Goal: Check status: Check status

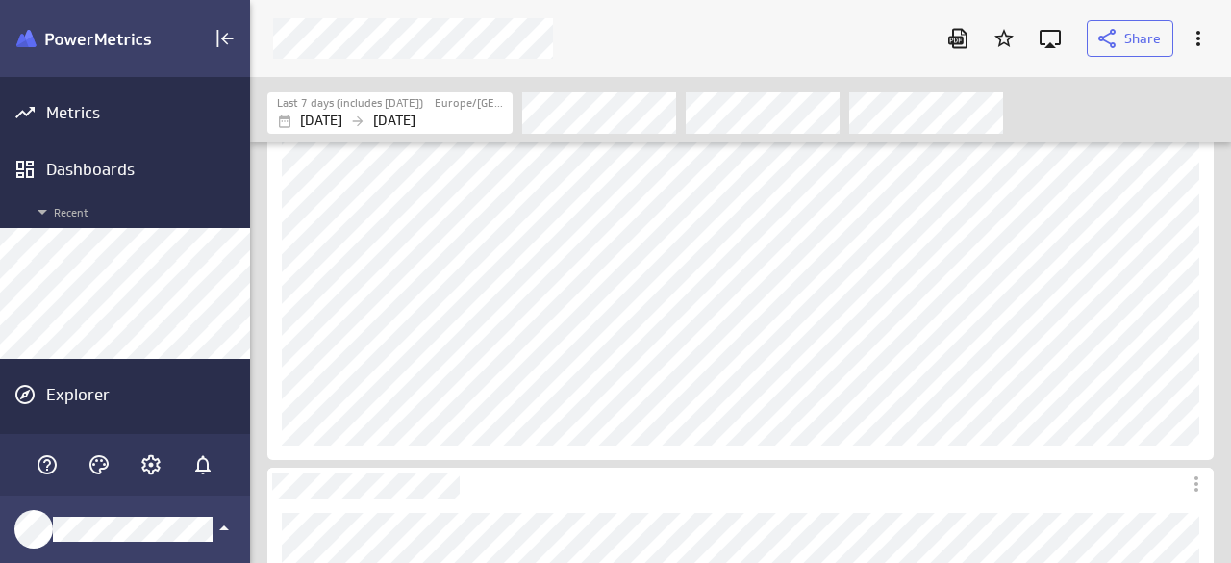
scroll to position [592, 1010]
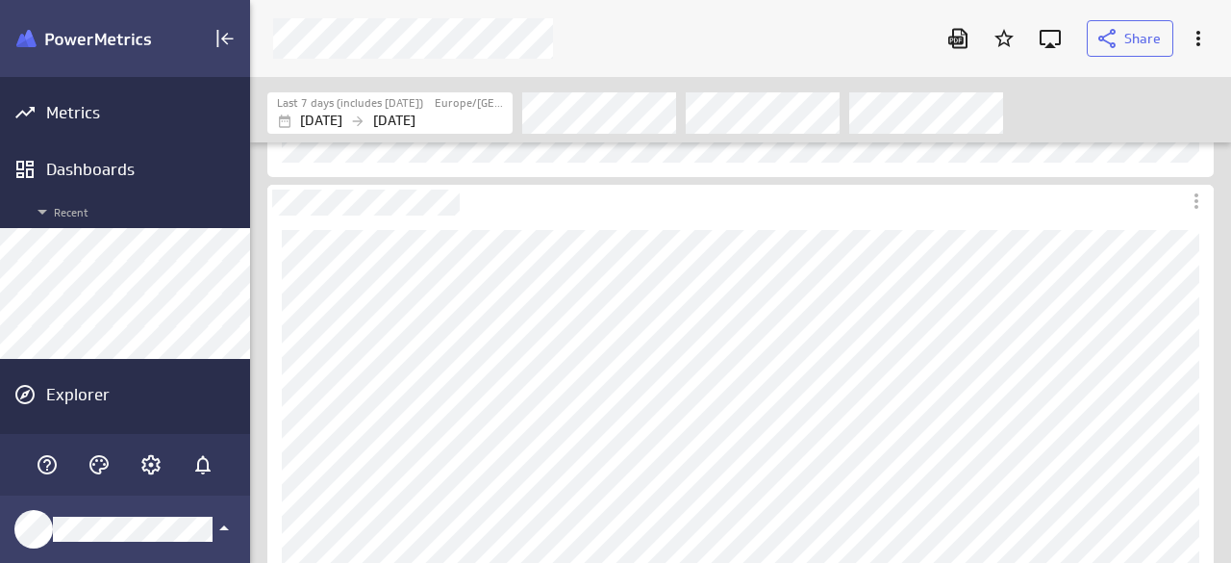
scroll to position [385, 0]
click at [1092, 113] on div "Filters" at bounding box center [867, 112] width 690 height 42
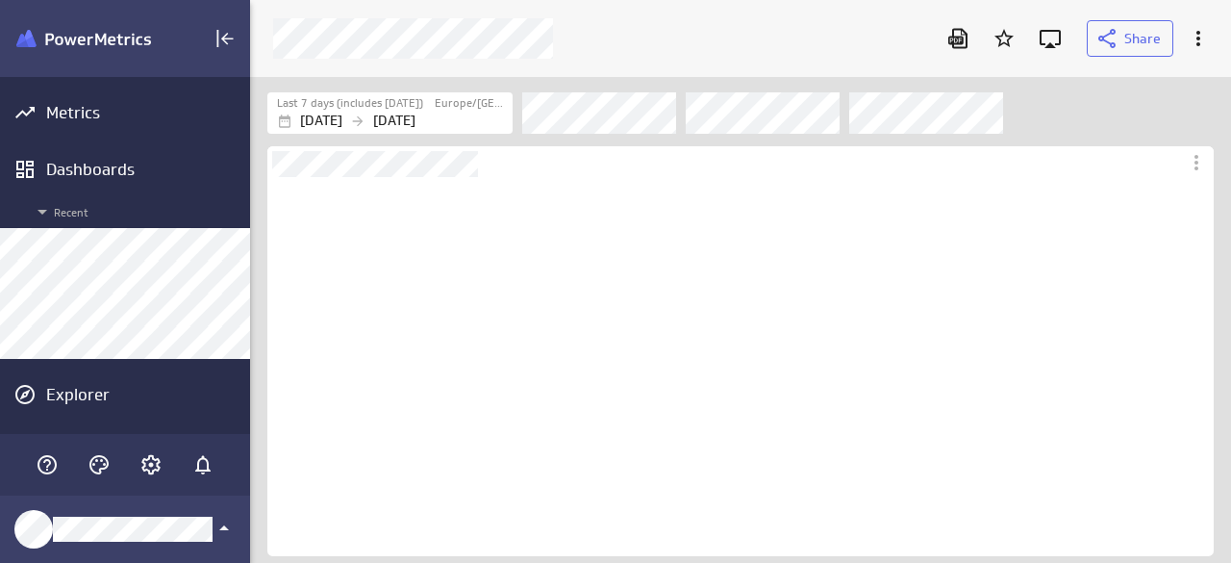
scroll to position [379, 946]
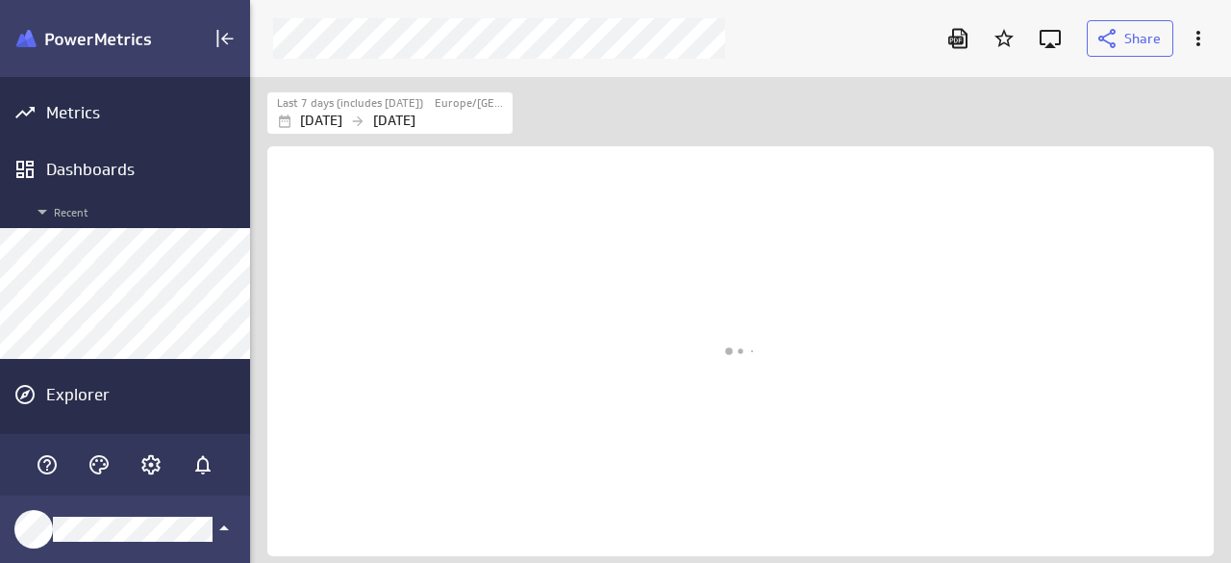
scroll to position [515, 1010]
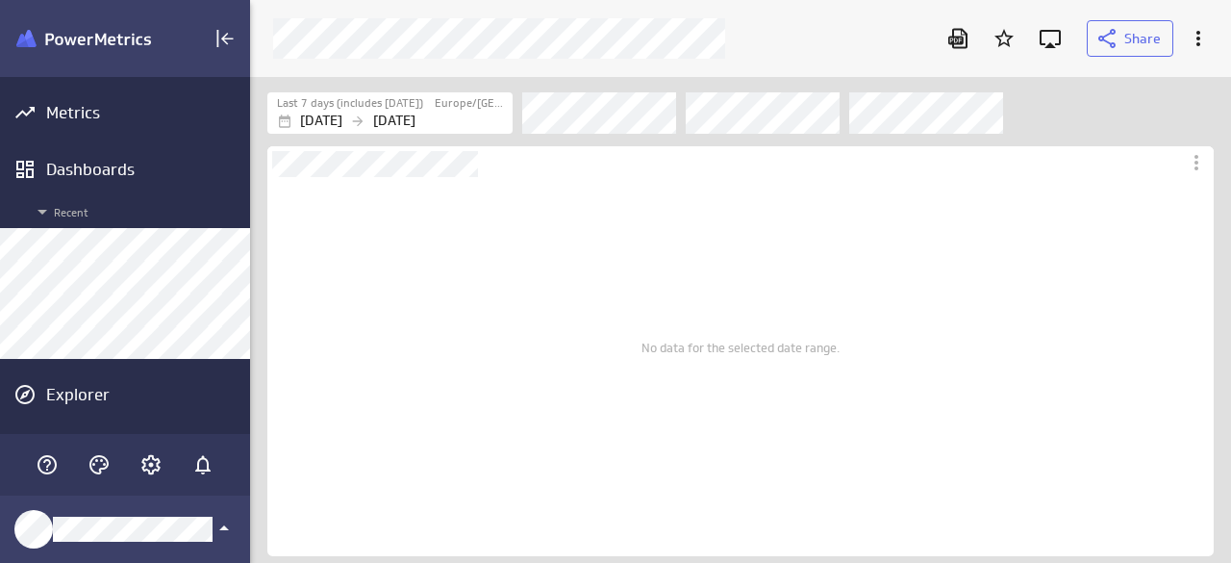
click at [1097, 121] on div "Filters" at bounding box center [867, 112] width 690 height 42
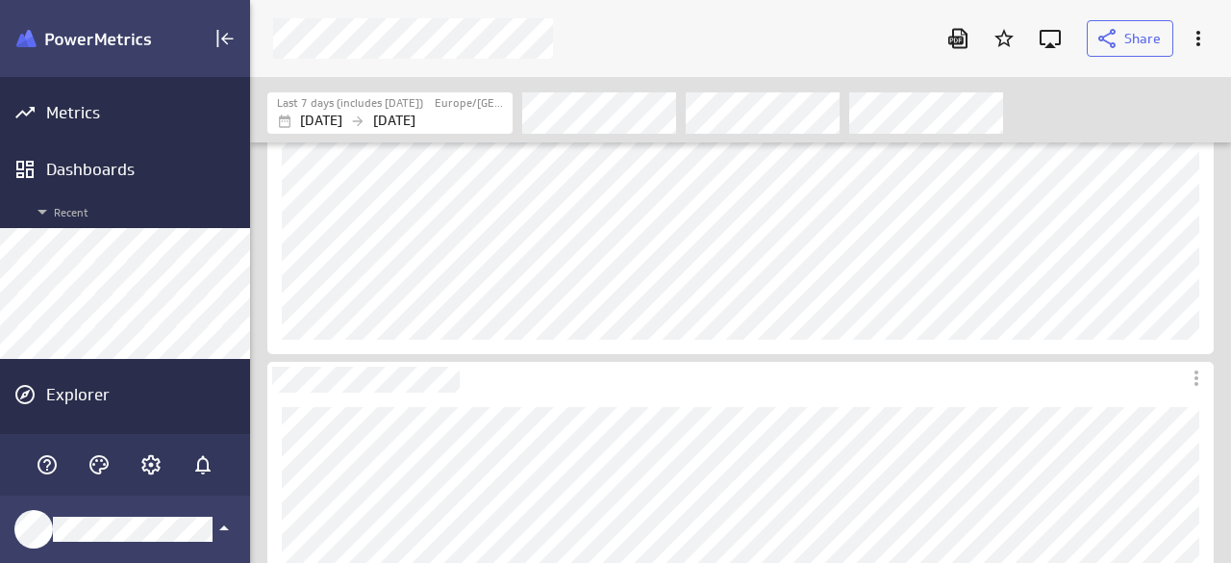
scroll to position [288, 0]
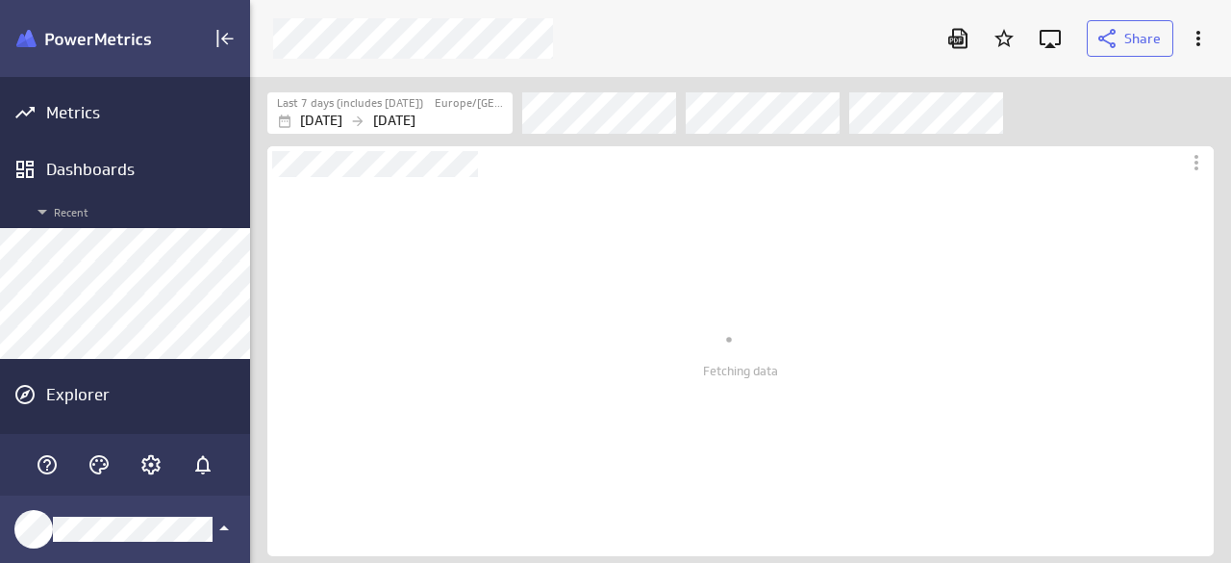
scroll to position [379, 946]
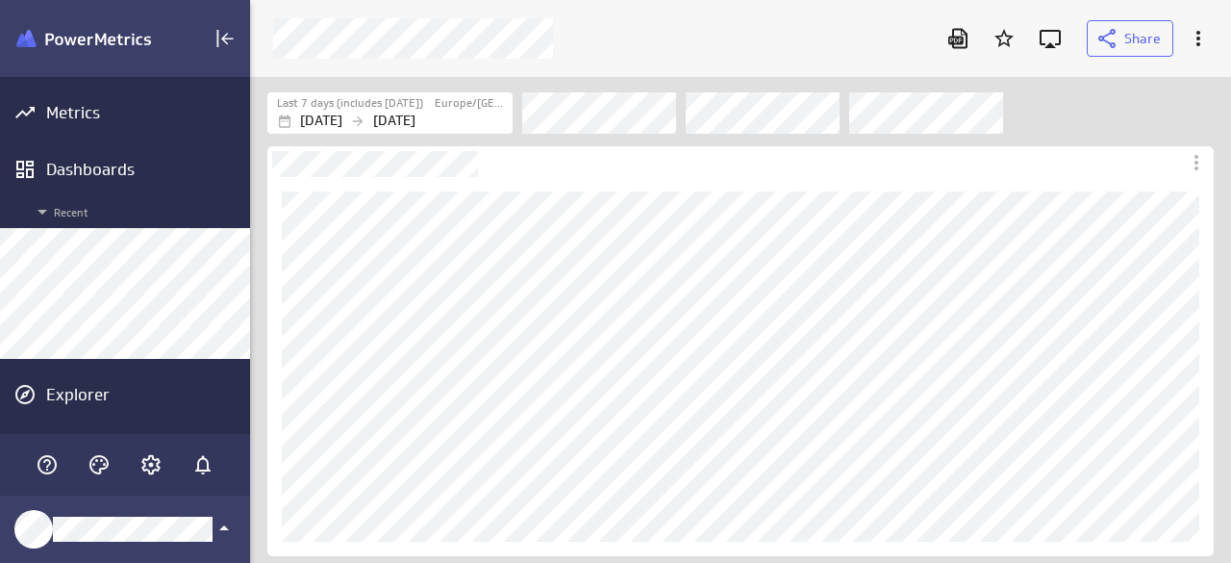
click at [1052, 106] on div "Filters" at bounding box center [867, 112] width 690 height 42
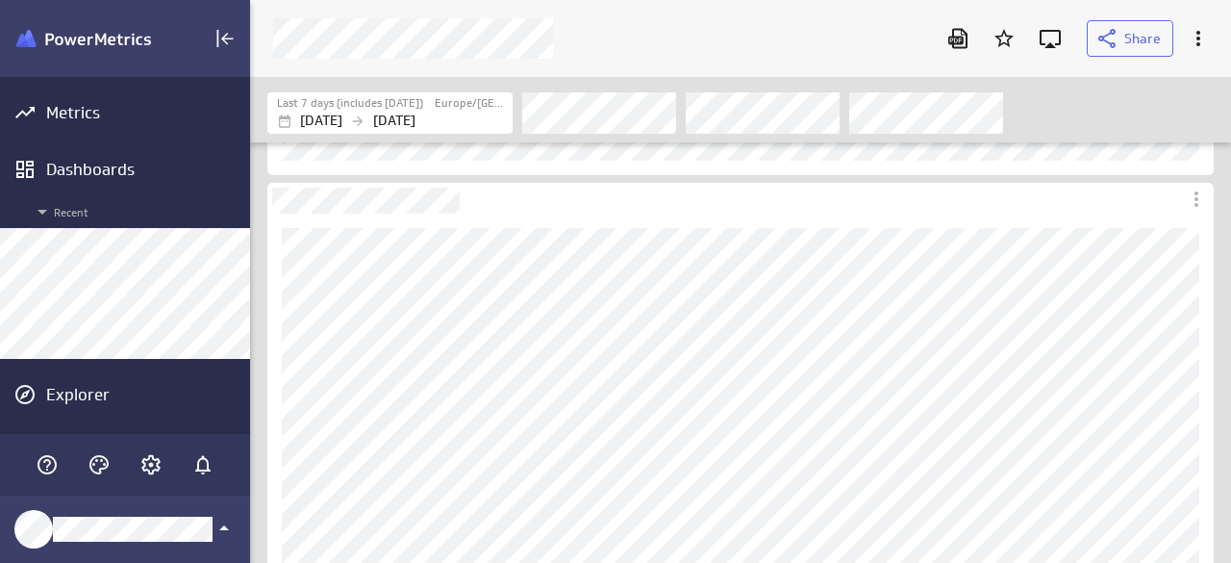
scroll to position [385, 0]
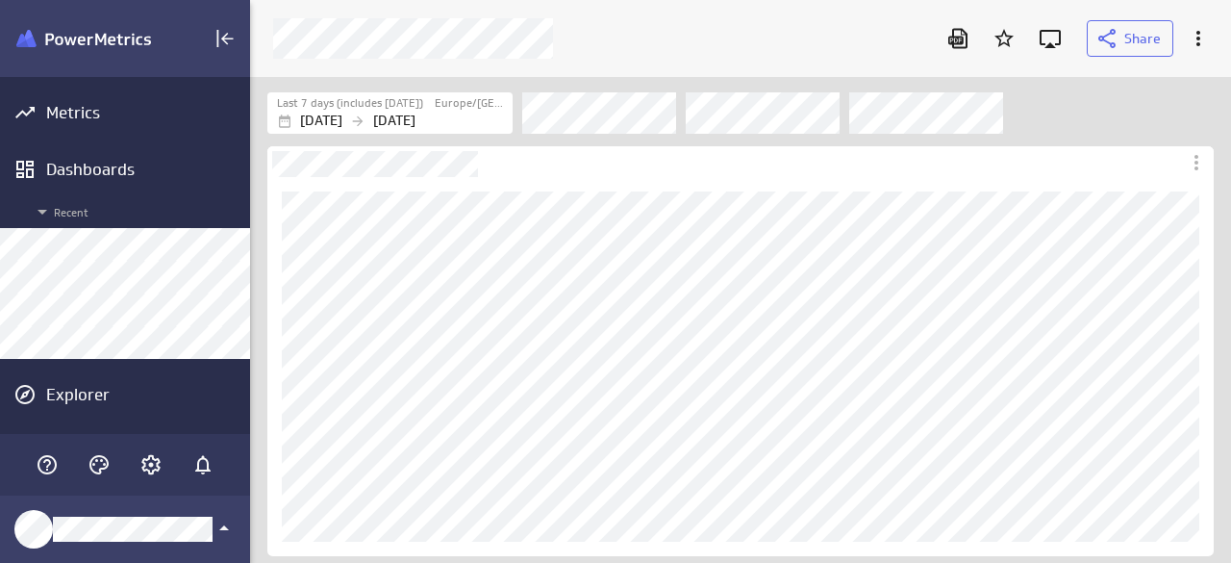
scroll to position [71, 975]
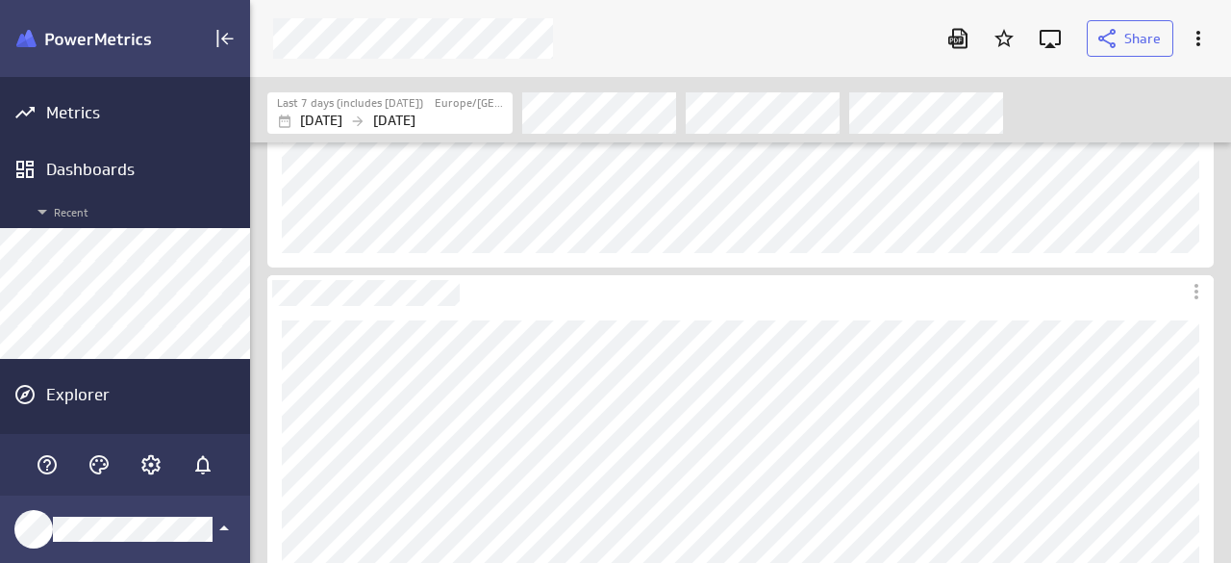
scroll to position [385, 0]
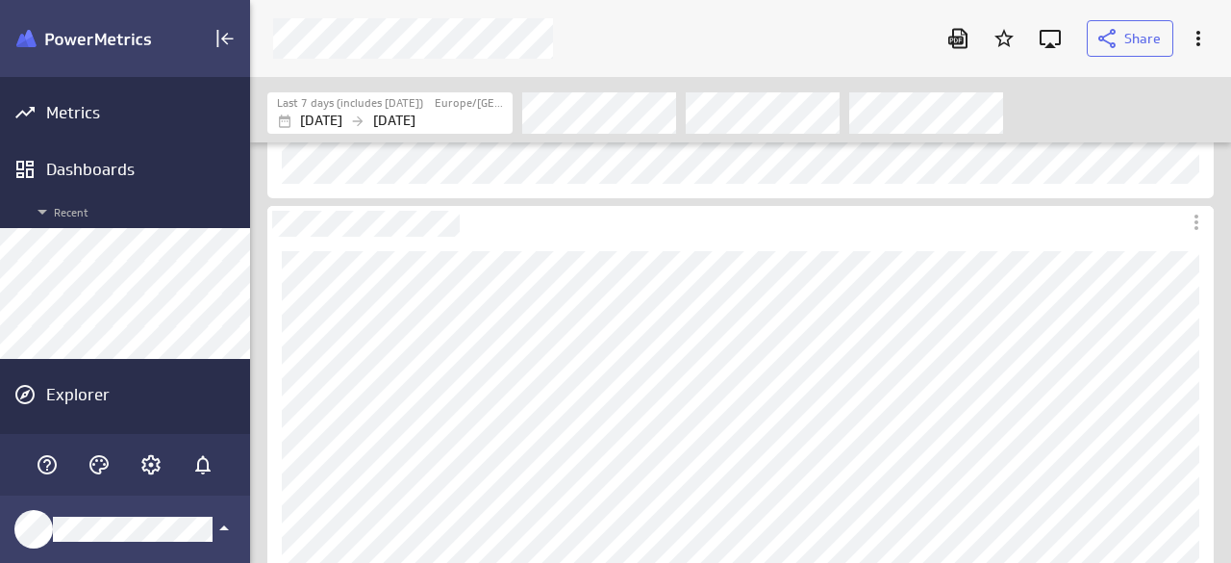
scroll to position [385, 0]
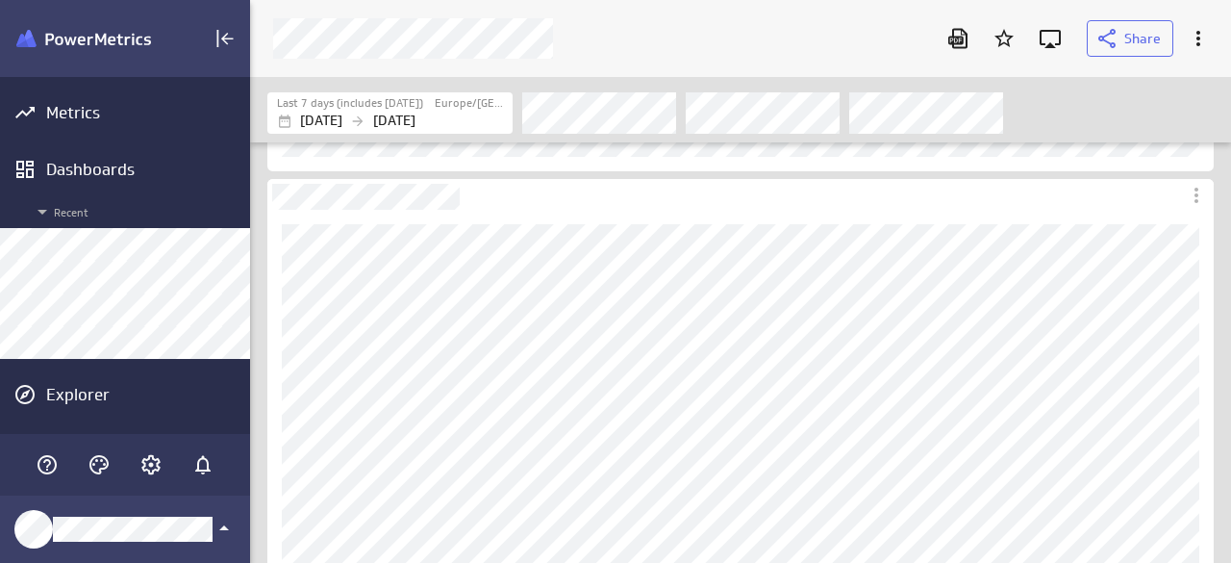
click at [1086, 94] on div "Filters" at bounding box center [867, 112] width 690 height 42
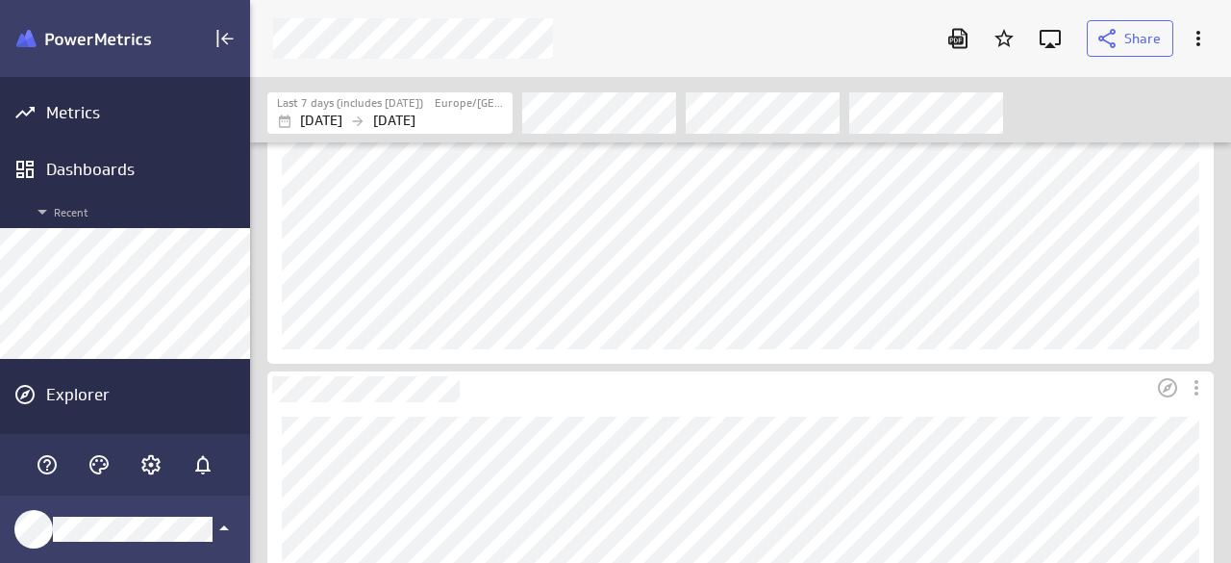
scroll to position [0, 0]
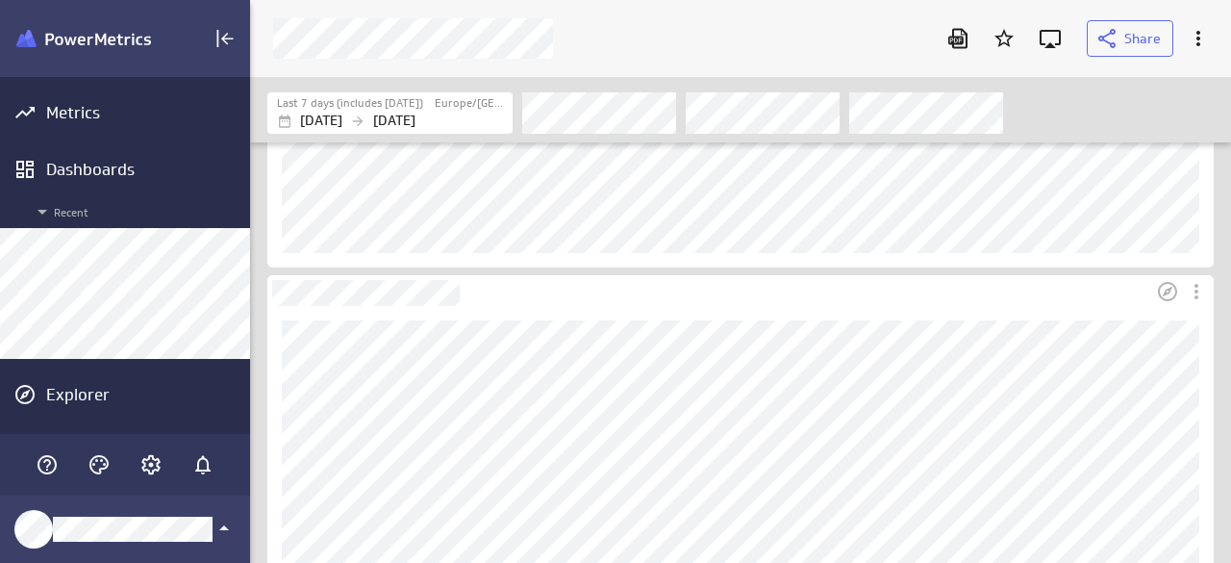
scroll to position [481, 0]
